Goal: Task Accomplishment & Management: Manage account settings

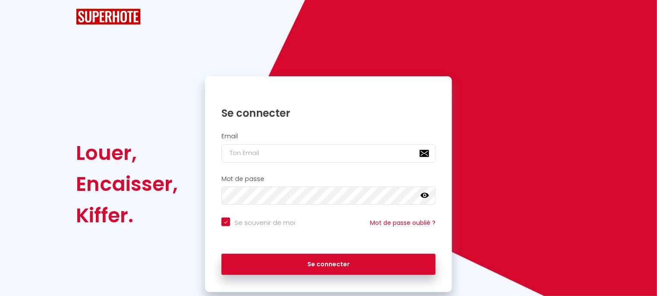
checkbox input "true"
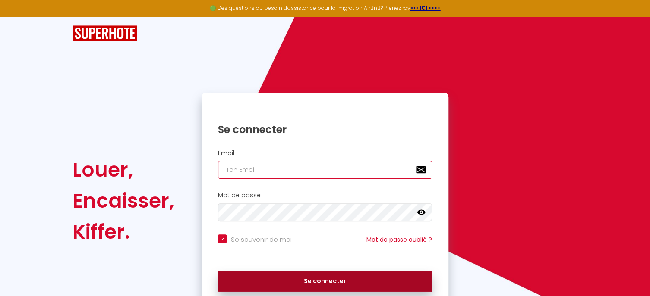
type input "[EMAIL_ADDRESS][DOMAIN_NAME]"
click at [328, 281] on button "Se connecter" at bounding box center [325, 282] width 214 height 22
checkbox input "true"
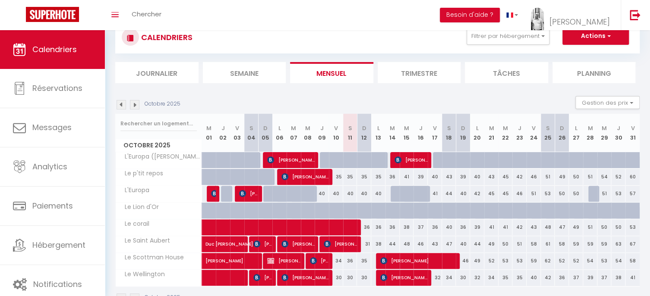
scroll to position [52, 0]
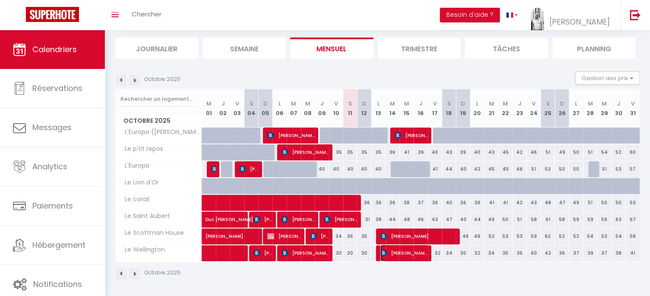
click at [389, 251] on span "[PERSON_NAME]" at bounding box center [403, 253] width 47 height 16
select select "OK"
select select "KO"
select select "0"
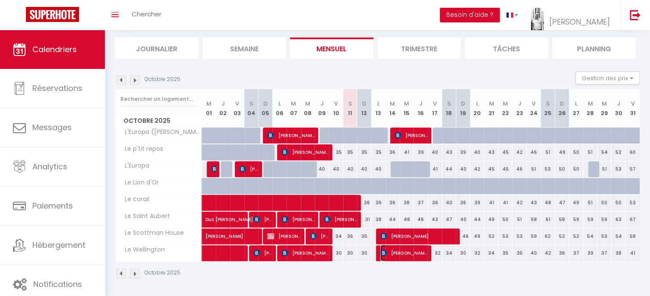
select select "1"
select select
